Goal: Information Seeking & Learning: Learn about a topic

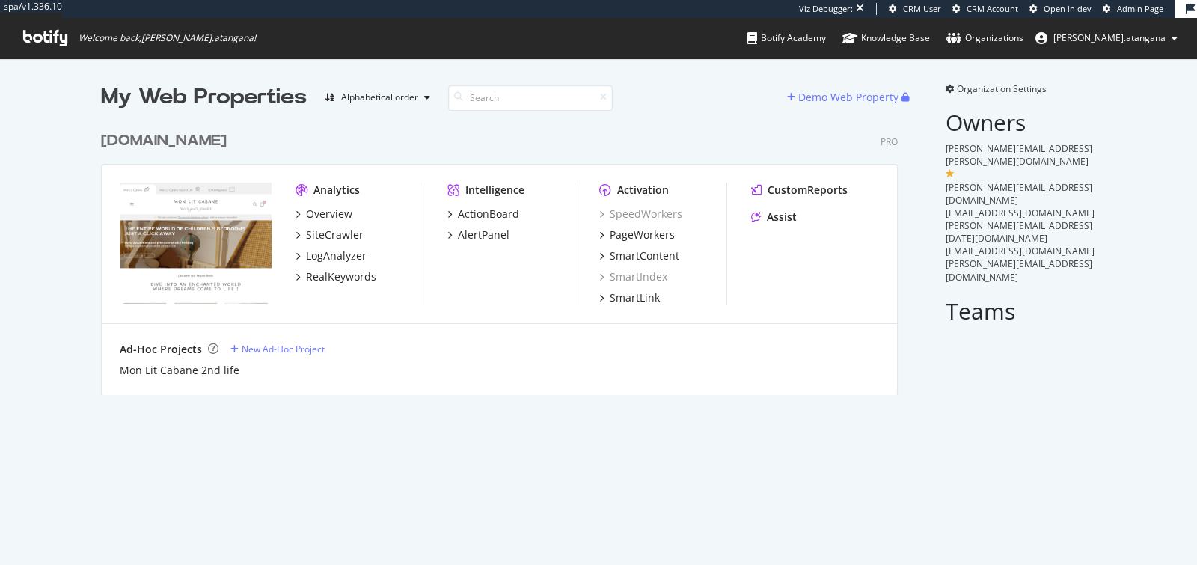
scroll to position [552, 1172]
click at [767, 218] on div "Assist" at bounding box center [782, 217] width 30 height 15
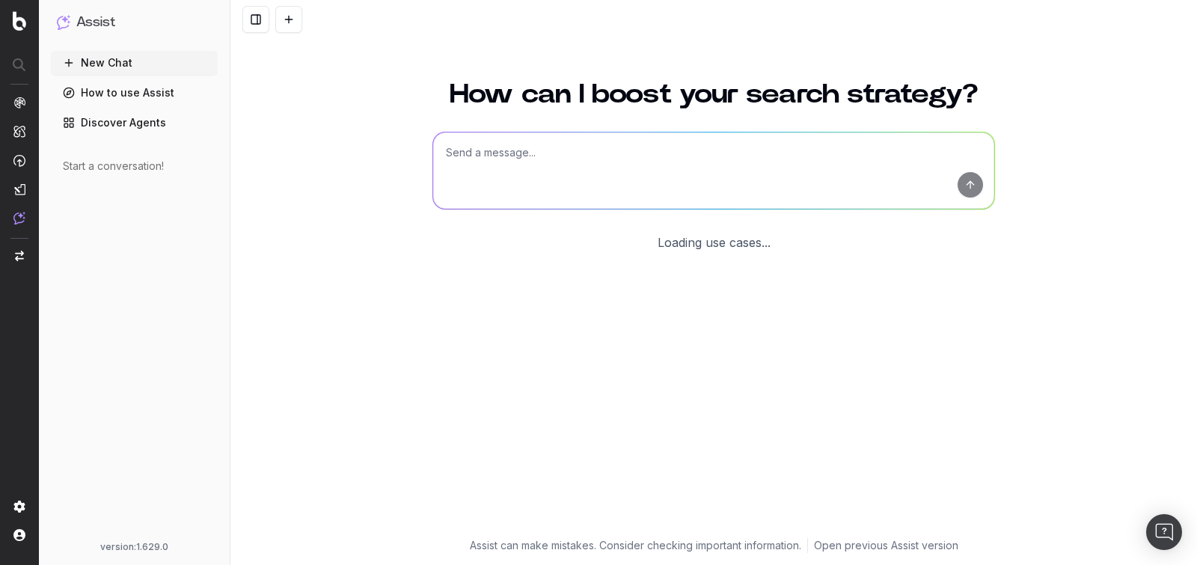
scroll to position [1, 0]
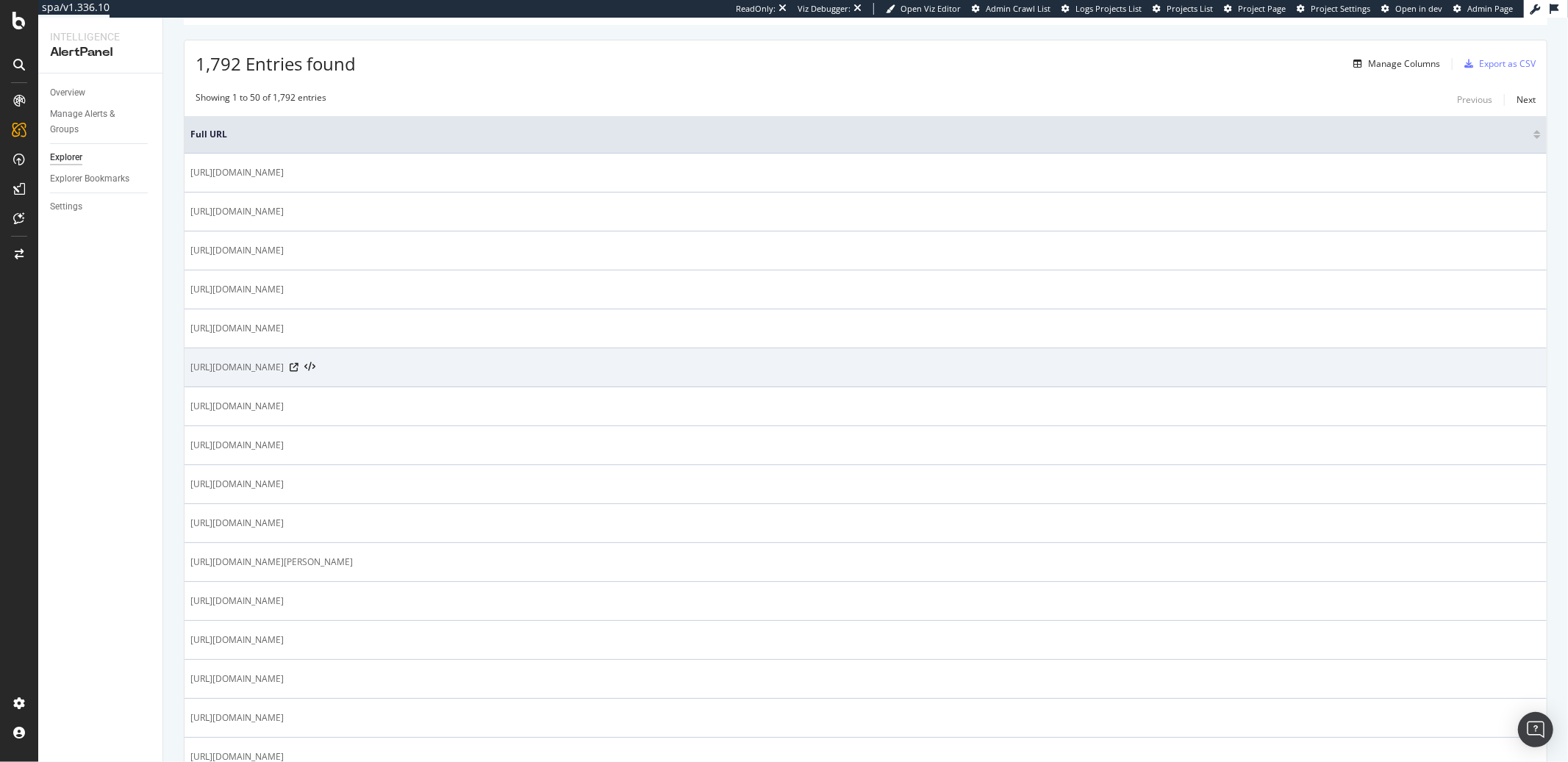
scroll to position [230, 0]
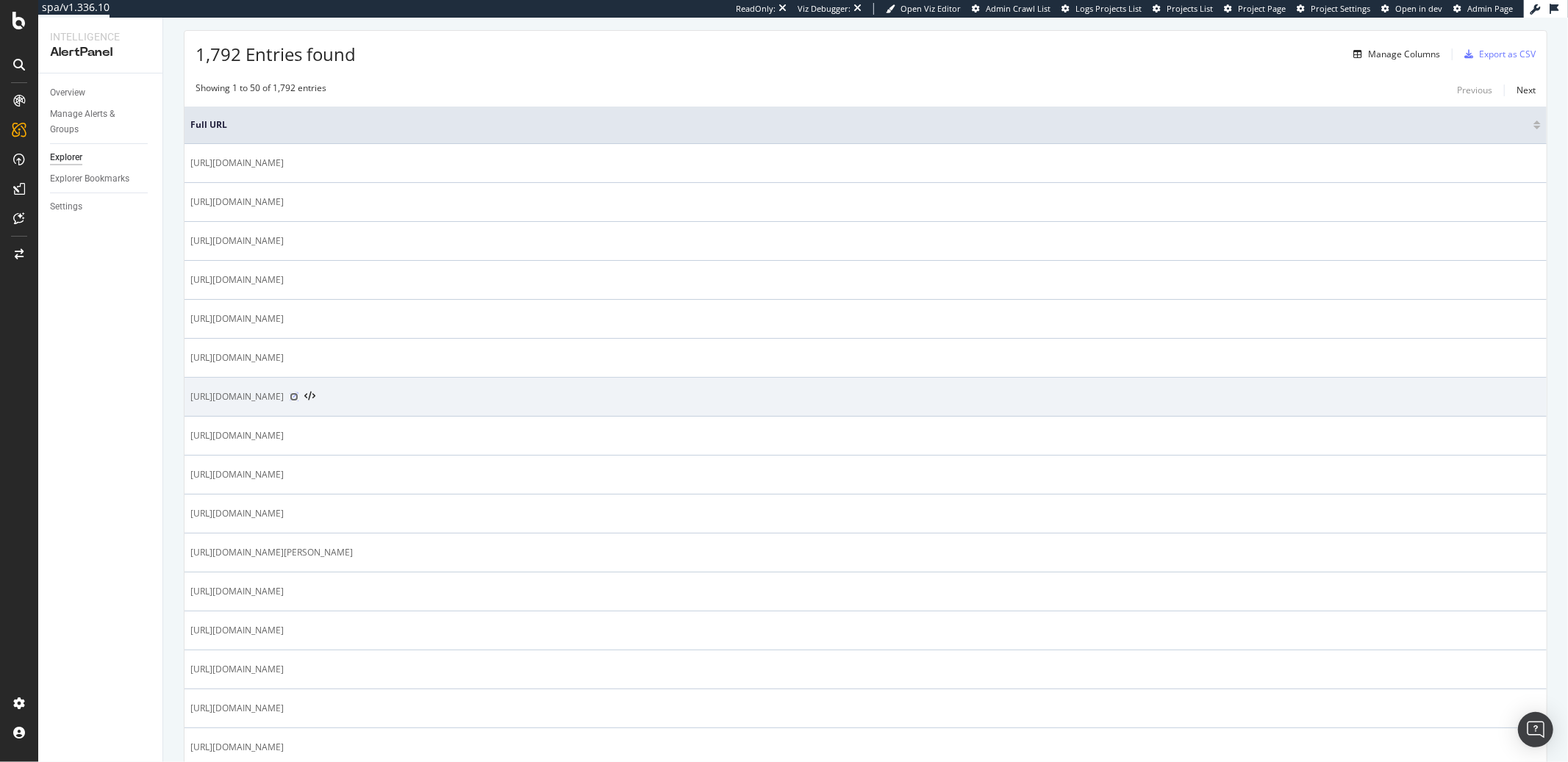
click at [299, 401] on icon at bounding box center [294, 397] width 9 height 9
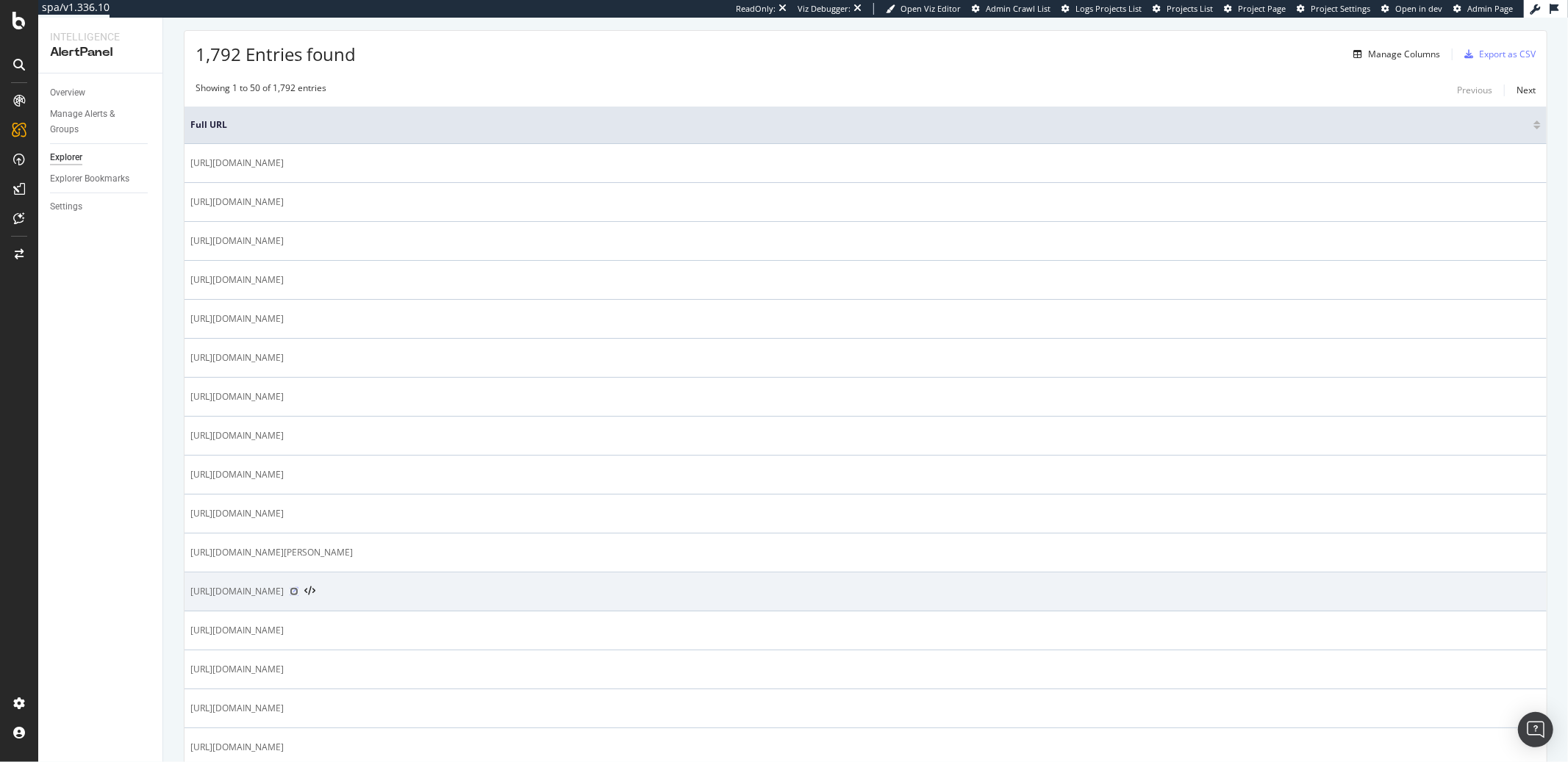
click at [299, 594] on icon at bounding box center [294, 591] width 9 height 9
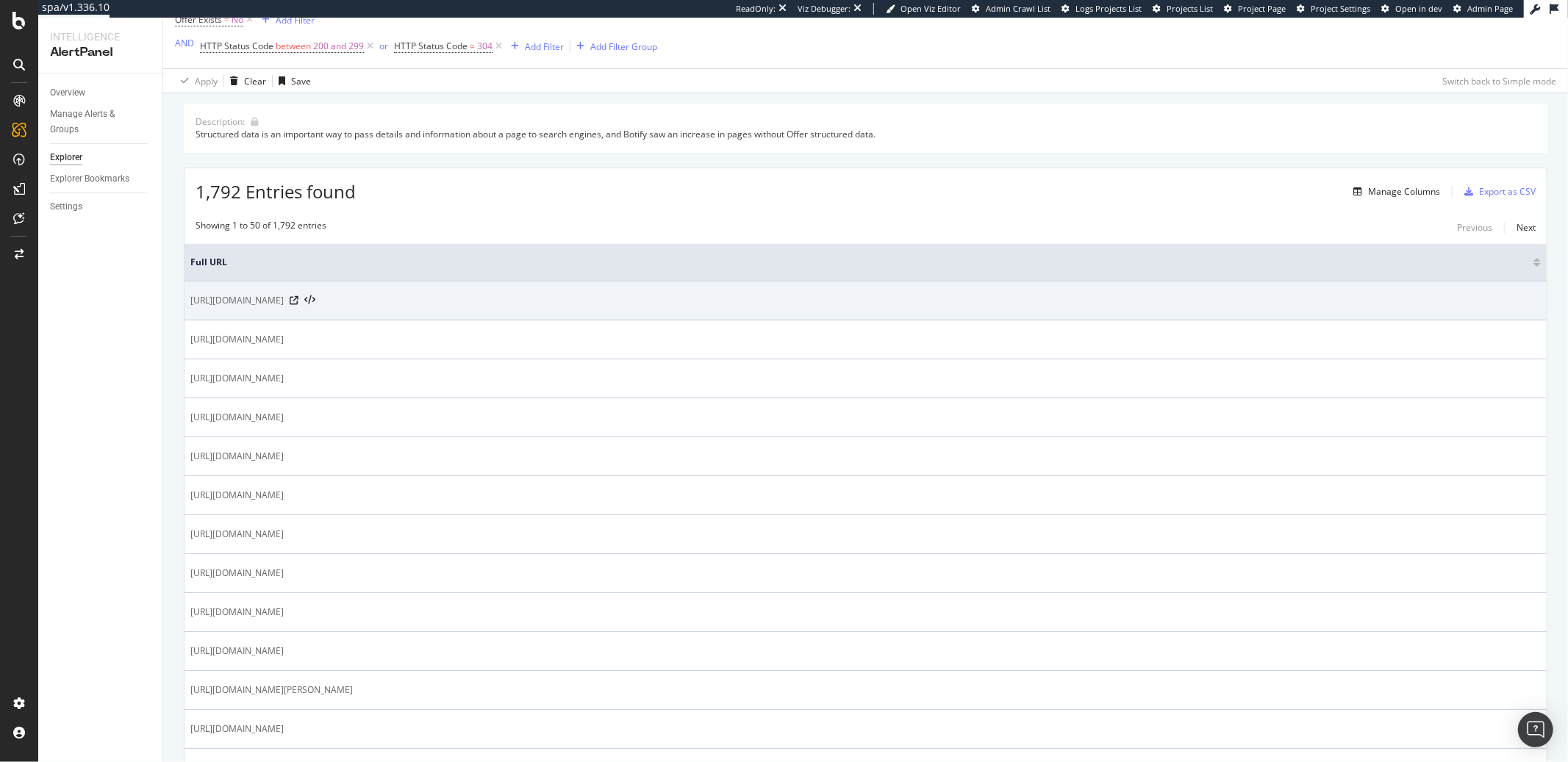
scroll to position [0, 0]
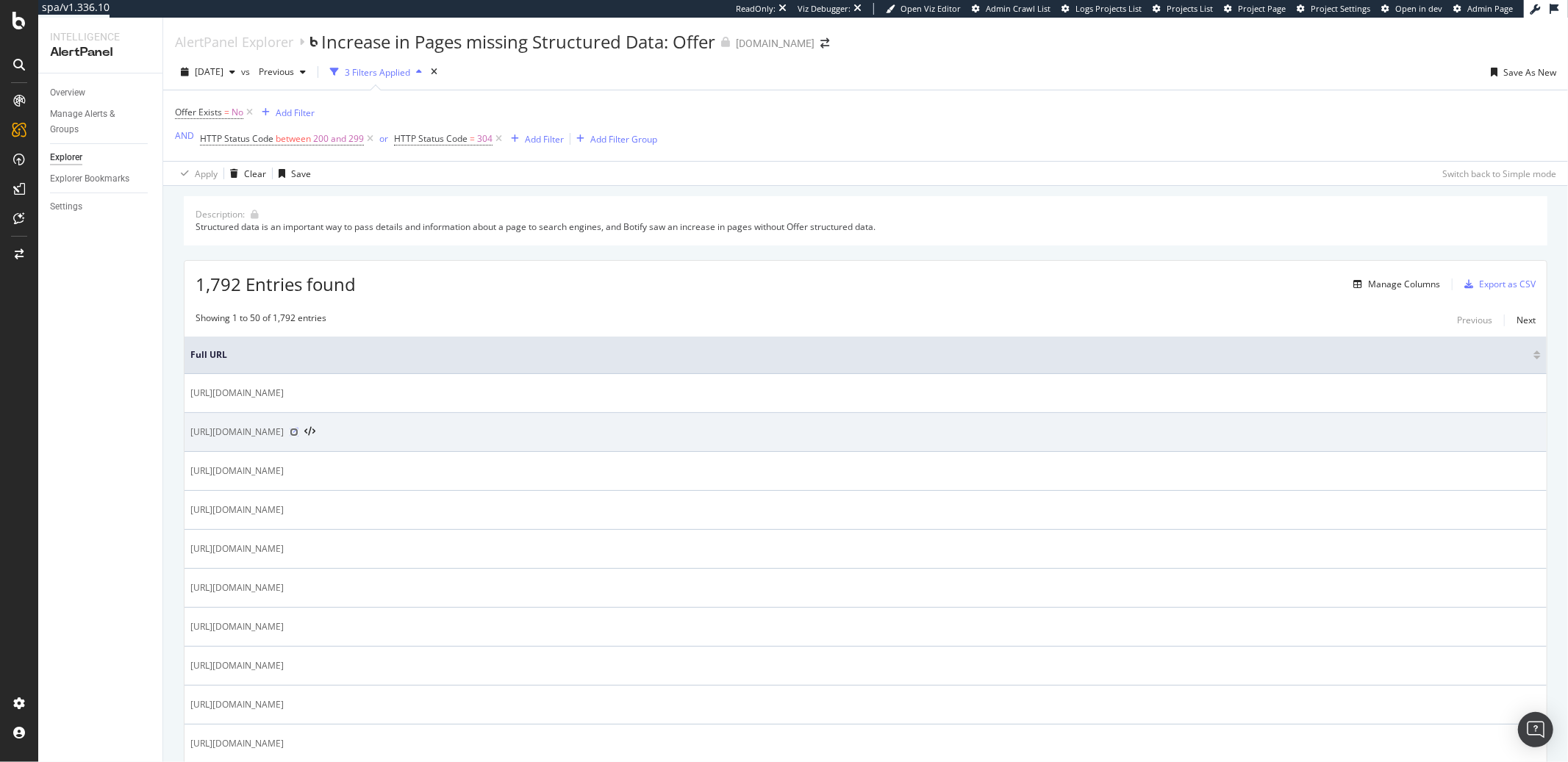
click at [299, 437] on icon at bounding box center [294, 432] width 9 height 9
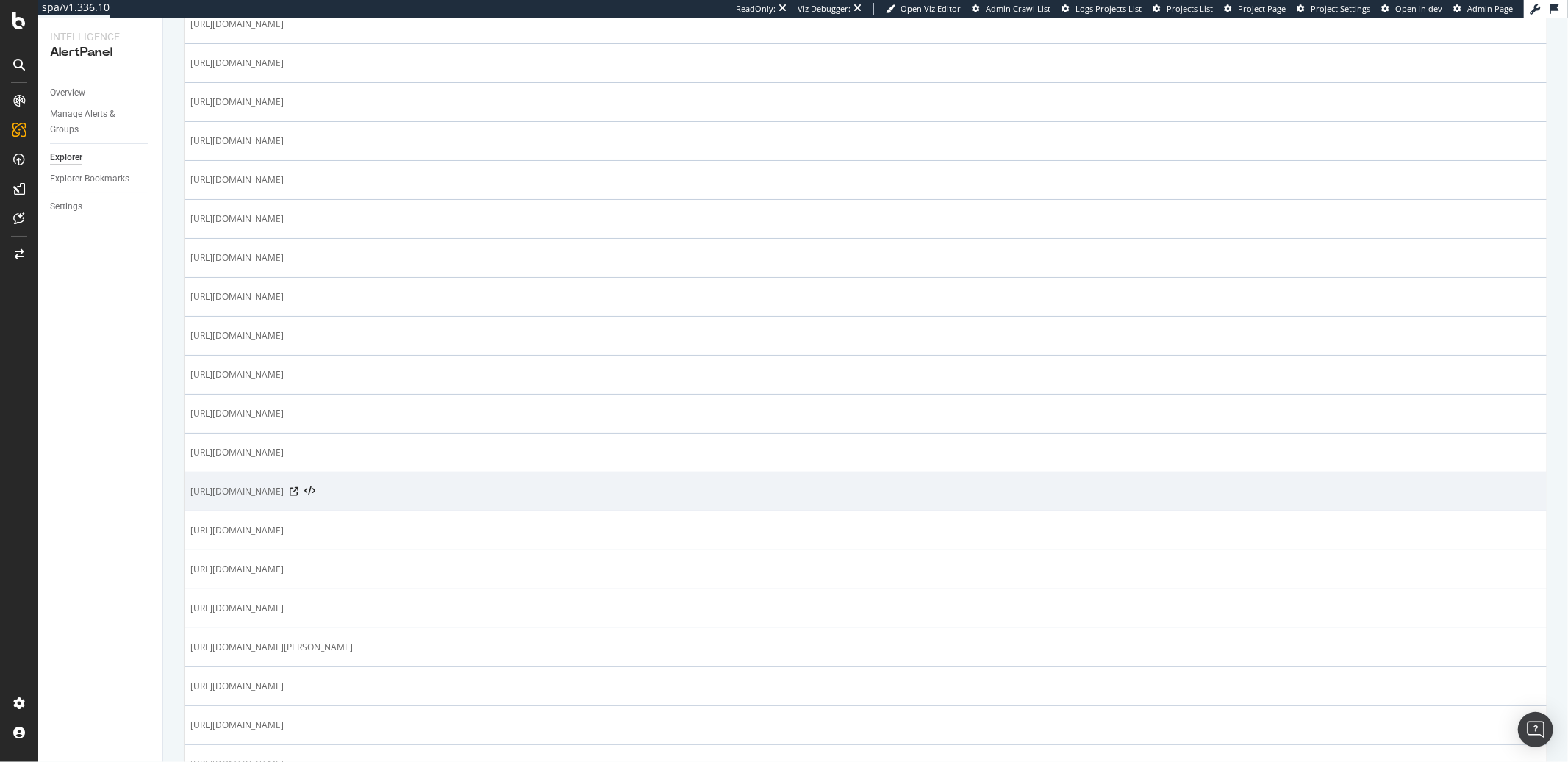
scroll to position [1067, 0]
